Goal: Information Seeking & Learning: Learn about a topic

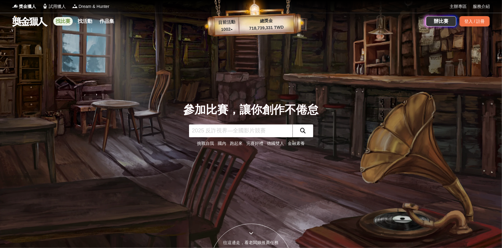
click at [65, 19] on link "找比賽" at bounding box center [62, 21] width 19 height 9
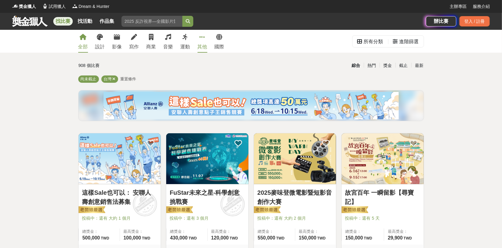
click at [198, 39] on link "其他" at bounding box center [202, 41] width 10 height 23
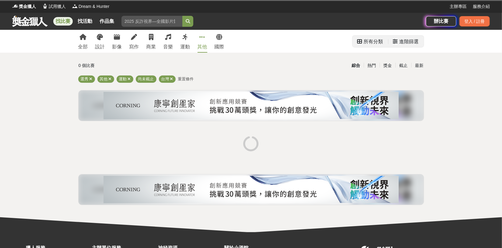
click at [371, 40] on div "所有分類" at bounding box center [373, 42] width 19 height 12
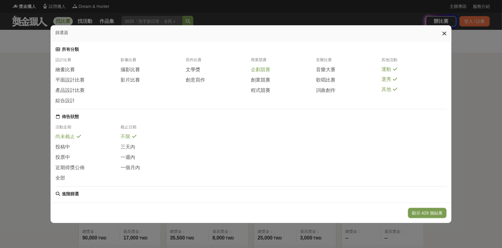
click at [260, 72] on span "企劃競賽" at bounding box center [260, 70] width 19 height 6
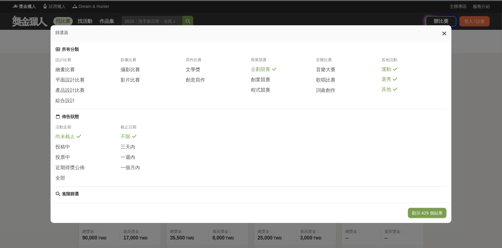
click at [263, 76] on div "企劃競賽" at bounding box center [283, 71] width 65 height 10
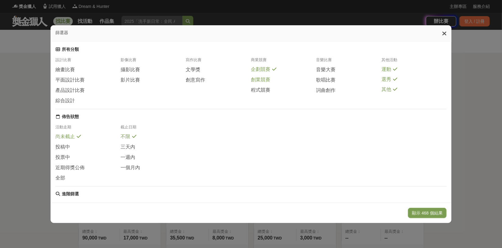
click at [263, 82] on span "創業競賽" at bounding box center [260, 80] width 19 height 6
click at [265, 93] on span "程式競賽" at bounding box center [260, 90] width 19 height 6
click at [416, 209] on button "顯示 475 個結果" at bounding box center [427, 213] width 39 height 10
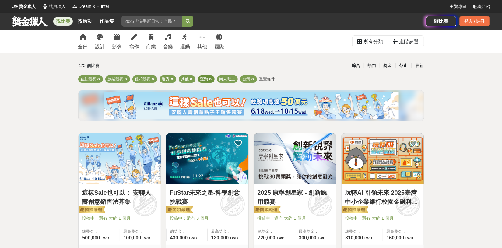
click at [210, 78] on icon at bounding box center [210, 79] width 3 height 4
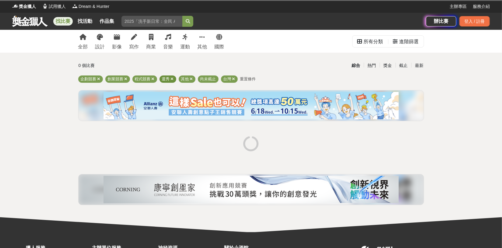
click at [172, 79] on icon at bounding box center [172, 79] width 3 height 4
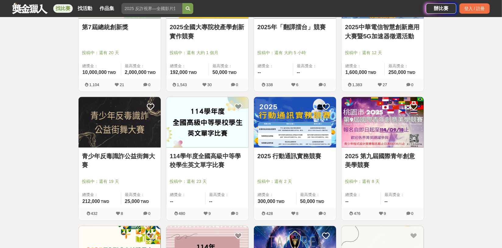
scroll to position [691, 0]
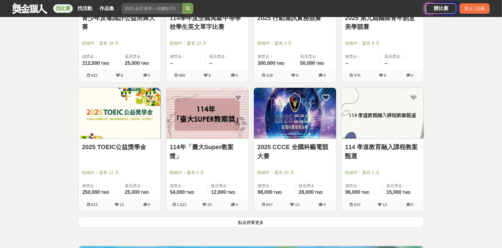
click at [237, 223] on button "點這裡看更多" at bounding box center [251, 222] width 346 height 11
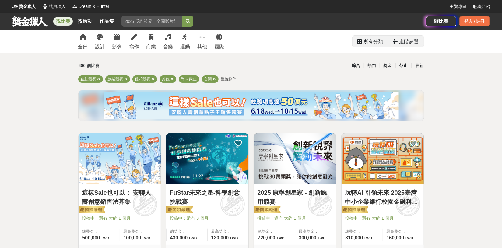
click at [371, 44] on div "所有分類" at bounding box center [373, 42] width 19 height 12
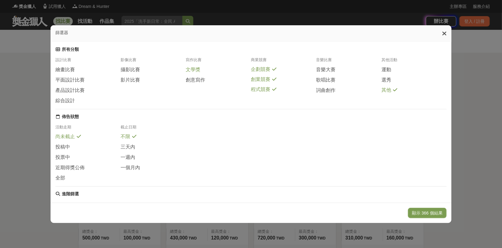
click at [193, 72] on span "文學獎" at bounding box center [193, 70] width 15 height 6
click at [200, 87] on div "設計比賽 繪畫比賽 平面設計比賽 產品設計比賽 綜合設計 影像比賽 攝影比賽 影片比賽 寫作比賽 文學獎 創意寫作 商業競賽 企劃競賽 創業競賽 程式競賽 音…" at bounding box center [250, 83] width 391 height 52
click at [199, 83] on span "創意寫作" at bounding box center [195, 80] width 19 height 6
click at [266, 76] on div "企劃競賽" at bounding box center [283, 71] width 65 height 10
click at [270, 83] on div "創業競賽" at bounding box center [283, 79] width 65 height 6
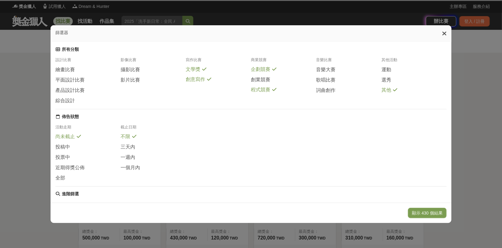
click at [270, 90] on div "程式競賽" at bounding box center [283, 90] width 65 height 6
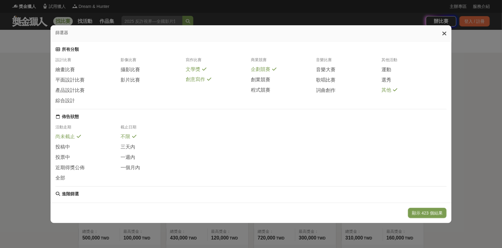
drag, startPoint x: 270, startPoint y: 62, endPoint x: 269, endPoint y: 66, distance: 3.8
click at [269, 62] on div "商業競賽" at bounding box center [283, 61] width 65 height 9
click at [268, 66] on div "商業競賽" at bounding box center [283, 61] width 65 height 9
click at [269, 72] on span "企劃競賽" at bounding box center [260, 69] width 19 height 6
click at [427, 209] on button "顯示 384 個結果" at bounding box center [427, 213] width 39 height 10
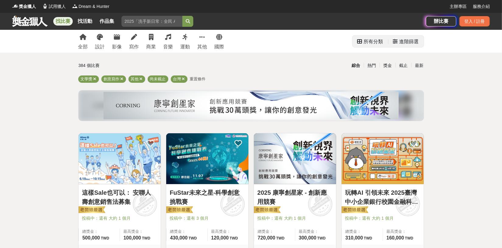
click at [363, 42] on div "所有分類" at bounding box center [370, 42] width 26 height 12
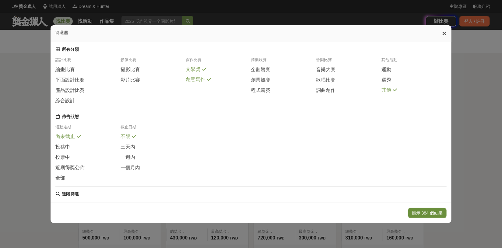
click at [428, 213] on button "顯示 384 個結果" at bounding box center [427, 213] width 39 height 10
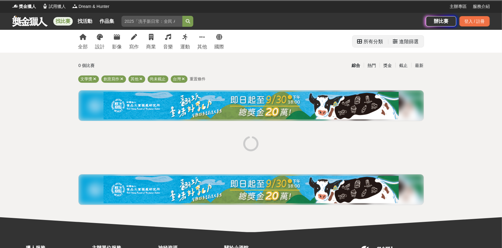
click at [369, 44] on div "所有分類" at bounding box center [373, 42] width 19 height 12
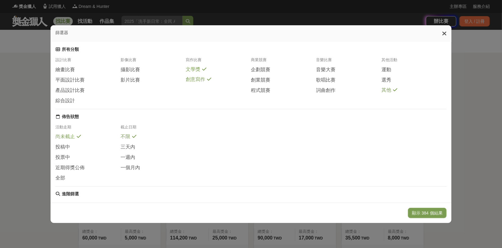
click at [481, 141] on div "篩選器 所有分類 設計比賽 繪畫比賽 平面設計比賽 產品設計比賽 綜合設計 影像比賽 攝影比賽 影片比賽 寫作比賽 文學獎 創意寫作 商業競賽 企劃競賽 創業…" at bounding box center [251, 124] width 502 height 248
click at [462, 124] on div "篩選器 所有分類 設計比賽 繪畫比賽 平面設計比賽 產品設計比賽 綜合設計 影像比賽 攝影比賽 影片比賽 寫作比賽 文學獎 創意寫作 商業競賽 企劃競賽 創業…" at bounding box center [251, 124] width 502 height 248
click at [446, 36] on icon at bounding box center [444, 33] width 5 height 6
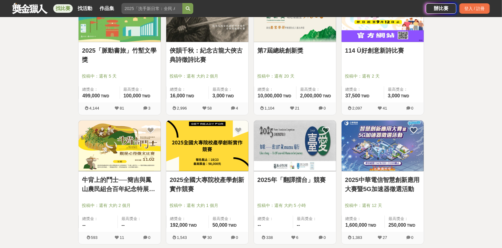
scroll to position [415, 0]
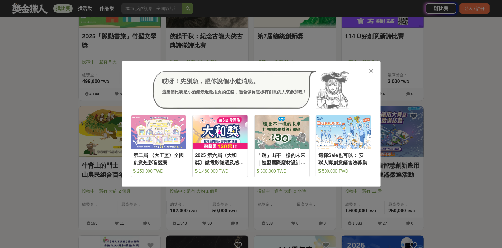
click at [306, 33] on div "哎呀！先別急，跟你說個小道消息。 這幾個比賽是小酒館最近最推薦的任務，適合像你這樣有創意的人來參加噢！ 收藏 第二屆 《大王盃》全國創意短影音競賽 250,0…" at bounding box center [251, 124] width 502 height 248
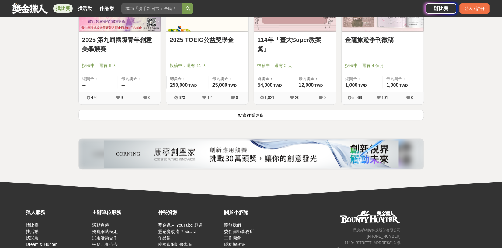
scroll to position [830, 0]
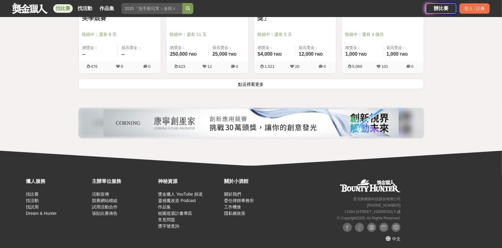
click at [269, 83] on button "點這裡看更多" at bounding box center [251, 83] width 346 height 11
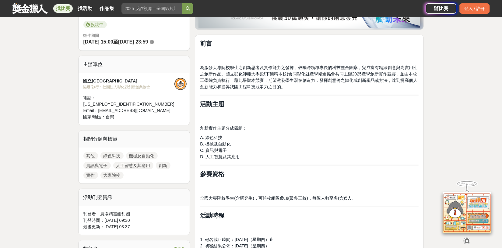
scroll to position [173, 0]
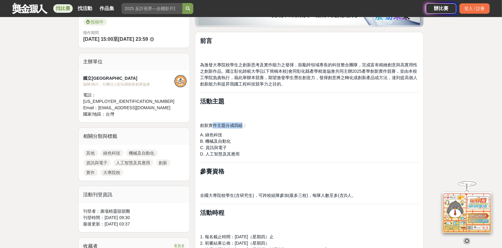
drag, startPoint x: 211, startPoint y: 120, endPoint x: 243, endPoint y: 127, distance: 32.8
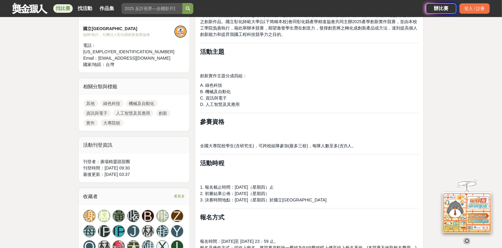
scroll to position [234, 0]
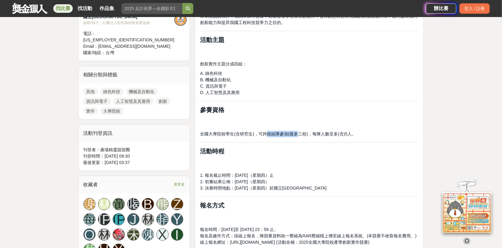
drag, startPoint x: 265, startPoint y: 131, endPoint x: 313, endPoint y: 134, distance: 48.1
click at [305, 134] on span "全國大專院校學生(含研究生)，可跨校組隊參加(最多三校)，每隊人數至多(含)5人。" at bounding box center [278, 133] width 156 height 5
click at [313, 134] on span "全國大專院校學生(含研究生)，可跨校組隊參加(最多三校)，每隊人數至多(含)5人。" at bounding box center [278, 133] width 156 height 5
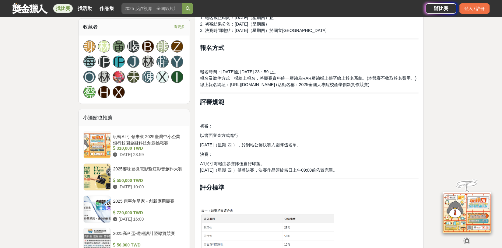
scroll to position [409, 0]
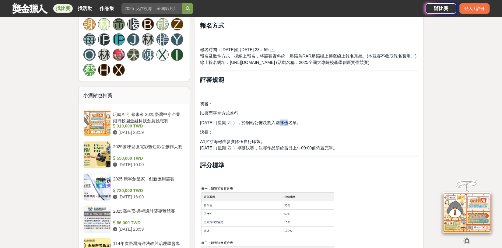
drag, startPoint x: 278, startPoint y: 121, endPoint x: 297, endPoint y: 121, distance: 19.2
click at [281, 121] on span "2025年 11 月 13 日（星期 四 ），於網站公佈決賽入圍隊伍名單。" at bounding box center [250, 122] width 101 height 5
click at [301, 122] on span "2025年 11 月 13 日（星期 四 ），於網站公佈決賽入圍隊伍名單。" at bounding box center [250, 122] width 101 height 5
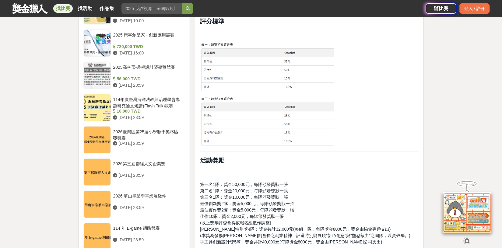
scroll to position [691, 0]
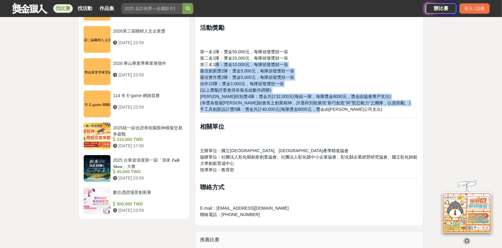
drag, startPoint x: 217, startPoint y: 61, endPoint x: 321, endPoint y: 110, distance: 115.3
click at [321, 110] on p "第一名1隊：獎金50,000元，每隊頒發獎狀一張 第二名1隊：獎金20,000元，每隊頒發獎狀一張 第三名1隊：獎金10,000元，每隊頒發獎狀一張 最佳創新…" at bounding box center [309, 81] width 218 height 64
click at [321, 110] on span "手工具創新設計獎5隊：獎金共計40,000元(每隊獎金8000元，獎金由金統立公司支出)" at bounding box center [291, 109] width 182 height 5
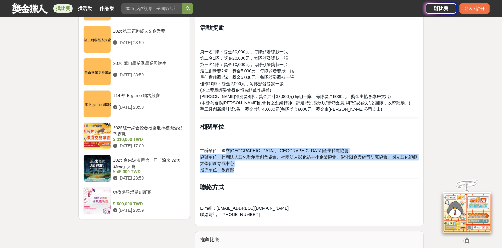
drag, startPoint x: 228, startPoint y: 148, endPoint x: 311, endPoint y: 167, distance: 85.3
click at [311, 167] on p "主辦單位：國立彰化師範大學工學院、彰化縣產學精進協會 協辦單位：社團法人彰化縣創新創業協會、社團法人彰化縣中小企業協會、彰化縣企業經營研究協會、國立彰化師範大…" at bounding box center [309, 161] width 218 height 26
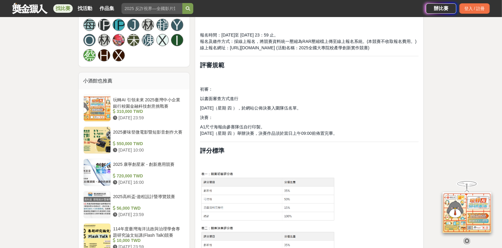
scroll to position [415, 0]
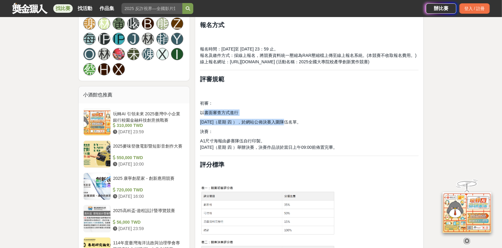
drag, startPoint x: 204, startPoint y: 113, endPoint x: 264, endPoint y: 119, distance: 61.1
click at [264, 119] on div "前言 為激發大專院校學生之創新思考及實作能力之發揮，鼓勵跨領域專長的科技整合團隊，完成富有精緻創意與高實用性之創新作品。國立彰化師範大學(以下簡稱本校)會同彰…" at bounding box center [309, 144] width 218 height 699
click at [264, 120] on span "2025年 11 月 13 日（星期 四 ），於網站公佈決賽入圍隊伍名單。" at bounding box center [250, 122] width 101 height 5
click at [249, 120] on span "2025年 11 月 13 日（星期 四 ），於網站公佈決賽入圍隊伍名單。" at bounding box center [250, 122] width 101 height 5
drag, startPoint x: 224, startPoint y: 121, endPoint x: 315, endPoint y: 125, distance: 91.0
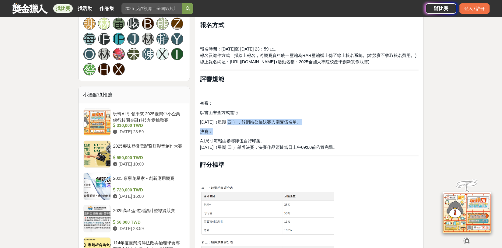
click at [309, 125] on div "前言 為激發大專院校學生之創新思考及實作能力之發揮，鼓勵跨領域專長的科技整合團隊，完成富有精緻創意與高實用性之創新作品。國立彰化師範大學(以下簡稱本校)會同彰…" at bounding box center [309, 144] width 218 height 699
click at [315, 125] on div "前言 為激發大專院校學生之創新思考及實作能力之發揮，鼓勵跨領域專長的科技整合團隊，完成富有精緻創意與高實用性之創新作品。國立彰化師範大學(以下簡稱本校)會同彰…" at bounding box center [309, 144] width 218 height 699
drag, startPoint x: 315, startPoint y: 125, endPoint x: 228, endPoint y: 124, distance: 86.7
click at [231, 125] on div "前言 為激發大專院校學生之創新思考及實作能力之發揮，鼓勵跨領域專長的科技整合團隊，完成富有精緻創意與高實用性之創新作品。國立彰化師範大學(以下簡稱本校)會同彰…" at bounding box center [309, 144] width 218 height 699
click at [227, 124] on span "2025年 11 月 13 日（星期 四 ），於網站公佈決賽入圍隊伍名單。" at bounding box center [250, 122] width 101 height 5
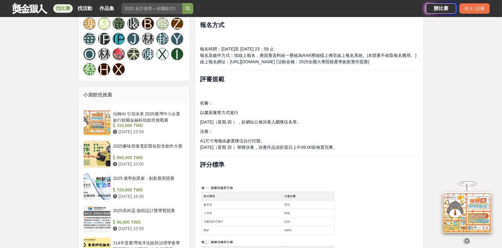
drag, startPoint x: 298, startPoint y: 123, endPoint x: 311, endPoint y: 124, distance: 12.5
click at [301, 124] on span "2025年 11 月 13 日（星期 四 ），於網站公佈決賽入圍隊伍名單。" at bounding box center [250, 122] width 101 height 5
click at [311, 124] on p "2025年 11 月 13 日（星期 四 ），於網站公佈決賽入圍隊伍名單。" at bounding box center [309, 122] width 218 height 6
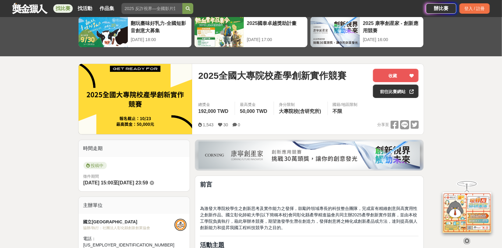
scroll to position [0, 0]
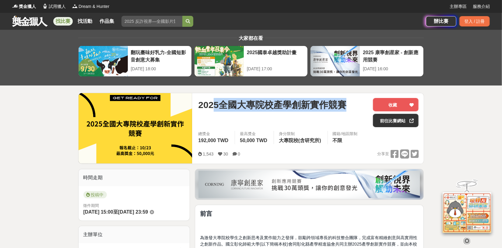
drag, startPoint x: 345, startPoint y: 108, endPoint x: 216, endPoint y: 105, distance: 129.3
click at [216, 105] on span "2025全國大專院校產學創新實作競賽" at bounding box center [272, 105] width 148 height 14
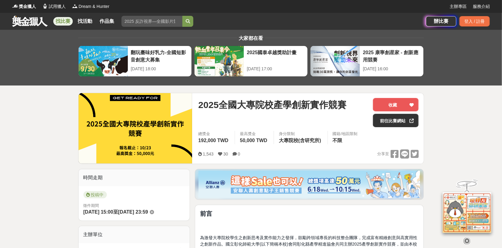
click at [467, 239] on icon at bounding box center [466, 241] width 7 height 7
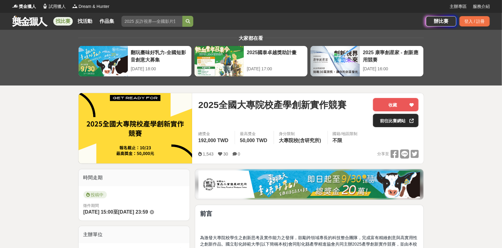
click at [396, 117] on link "前往比賽網站" at bounding box center [396, 120] width 46 height 13
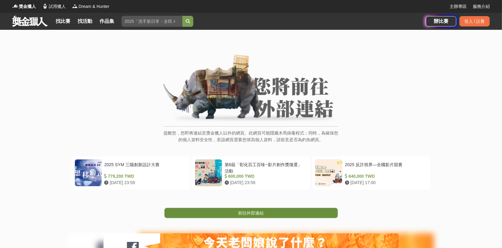
click at [251, 212] on span "前往外部連結" at bounding box center [251, 213] width 26 height 5
